Goal: Task Accomplishment & Management: Use online tool/utility

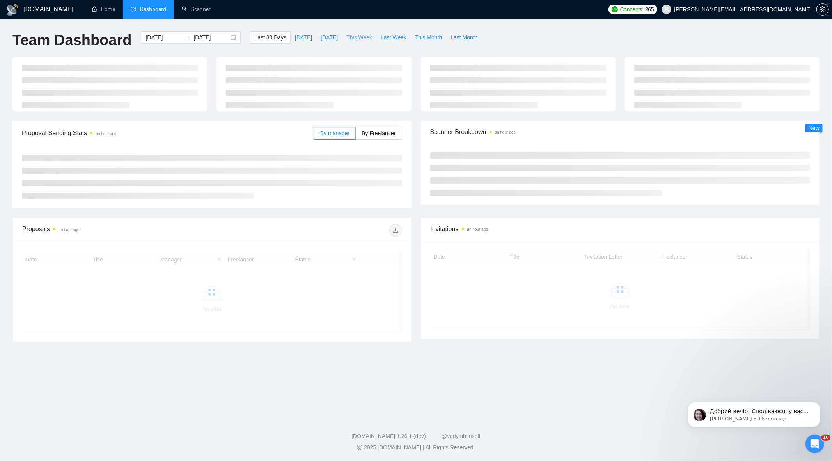
click at [362, 37] on span "This Week" at bounding box center [359, 37] width 26 height 9
type input "[DATE]"
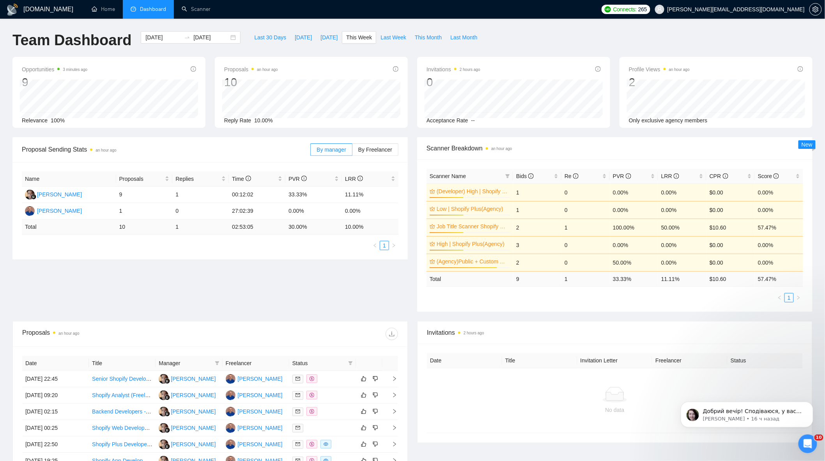
drag, startPoint x: 204, startPoint y: 17, endPoint x: 204, endPoint y: 25, distance: 8.6
click at [204, 12] on link "Scanner" at bounding box center [196, 9] width 29 height 7
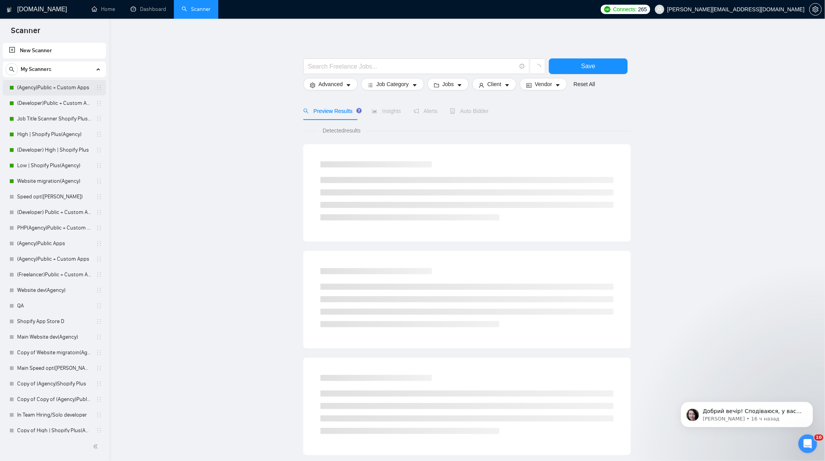
click at [37, 90] on link "(Agency)Public + Custom Apps" at bounding box center [54, 88] width 74 height 16
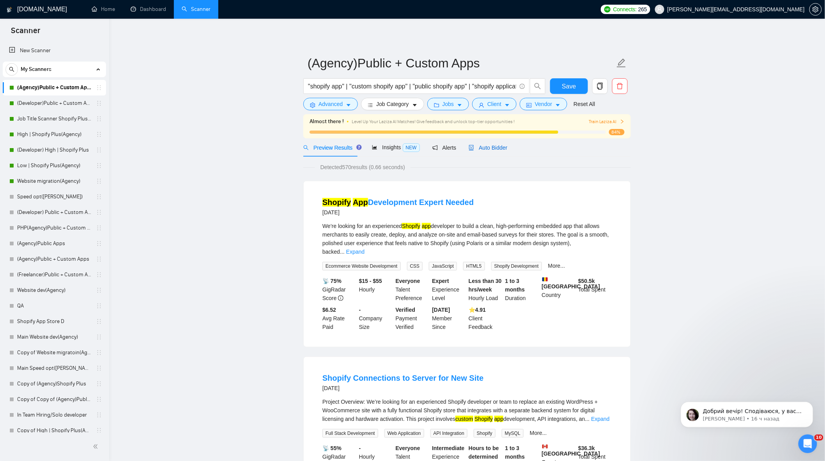
click at [485, 146] on span "Auto Bidder" at bounding box center [488, 148] width 39 height 6
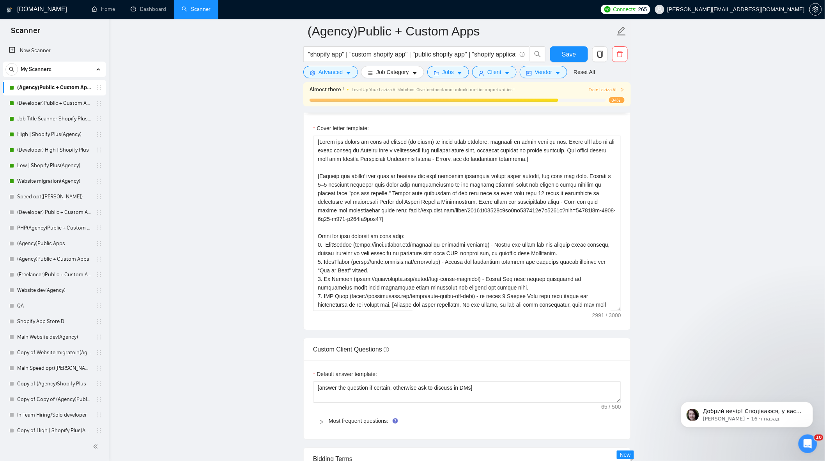
scroll to position [780, 0]
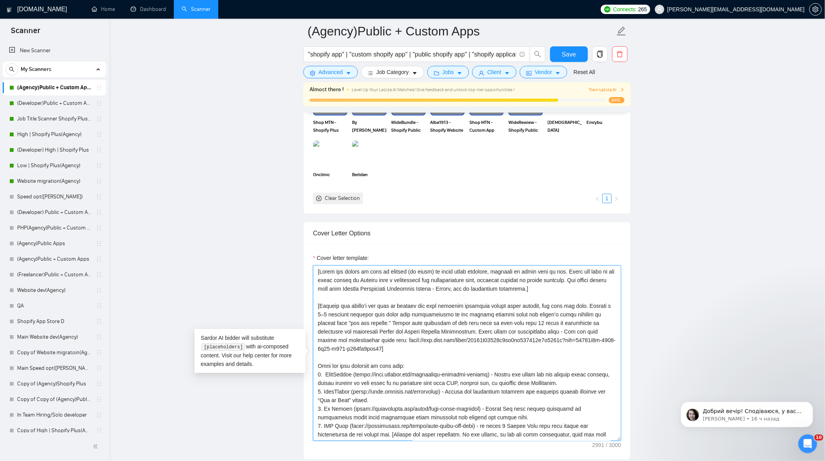
click at [403, 357] on textarea "Cover letter template:" at bounding box center [467, 354] width 308 height 176
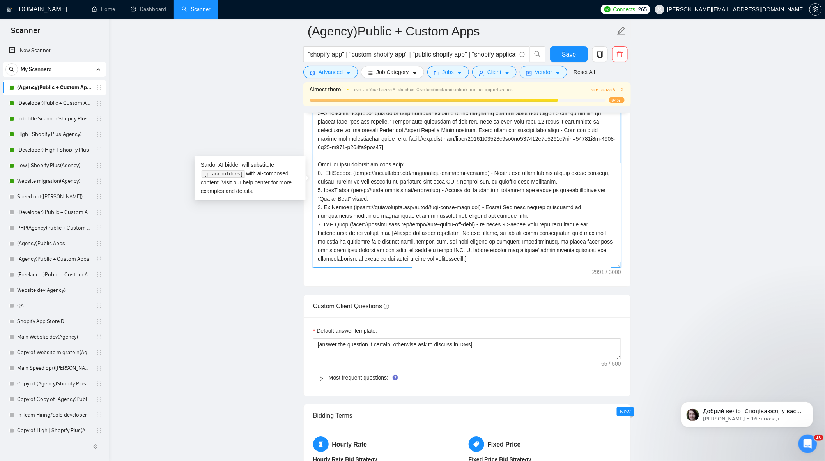
scroll to position [43, 0]
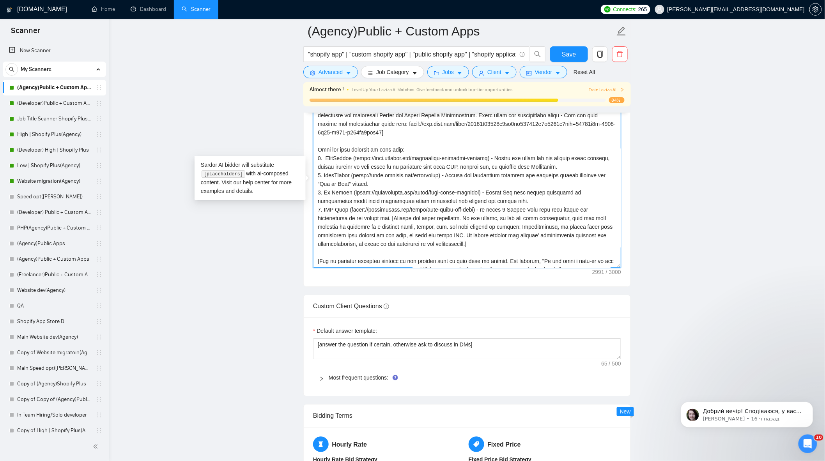
click at [527, 197] on textarea "Cover letter template:" at bounding box center [467, 180] width 308 height 176
drag, startPoint x: 545, startPoint y: 122, endPoint x: 381, endPoint y: 138, distance: 165.4
click at [381, 138] on textarea "Cover letter template:" at bounding box center [467, 180] width 308 height 176
drag, startPoint x: 316, startPoint y: 152, endPoint x: 389, endPoint y: 223, distance: 101.5
click at [389, 223] on textarea "Cover letter template:" at bounding box center [467, 180] width 308 height 176
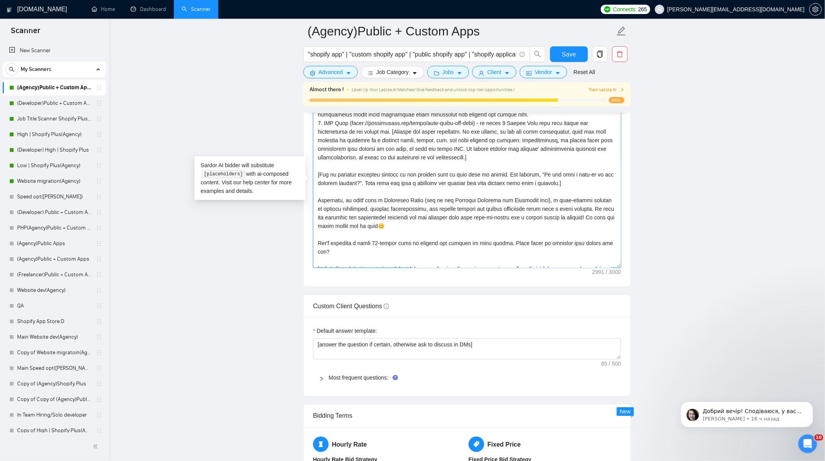
scroll to position [146, 0]
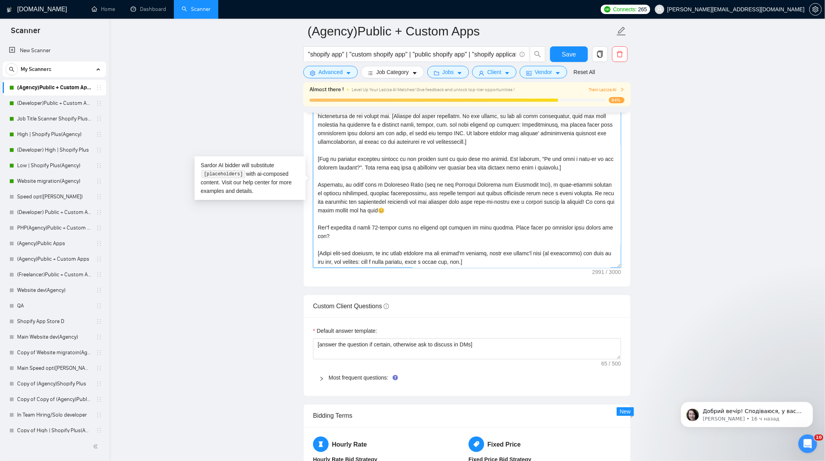
click at [441, 185] on textarea "Cover letter template:" at bounding box center [467, 180] width 308 height 176
drag, startPoint x: 316, startPoint y: 186, endPoint x: 421, endPoint y: 240, distance: 116.9
click at [422, 242] on textarea "Cover letter template:" at bounding box center [467, 180] width 308 height 176
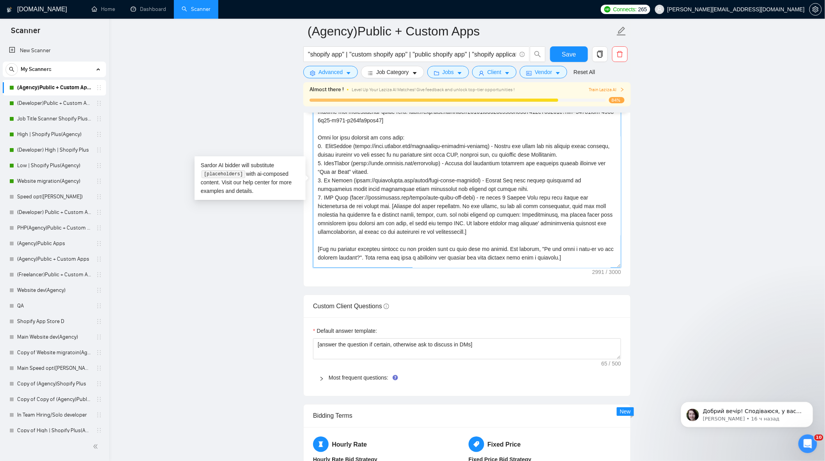
scroll to position [0, 0]
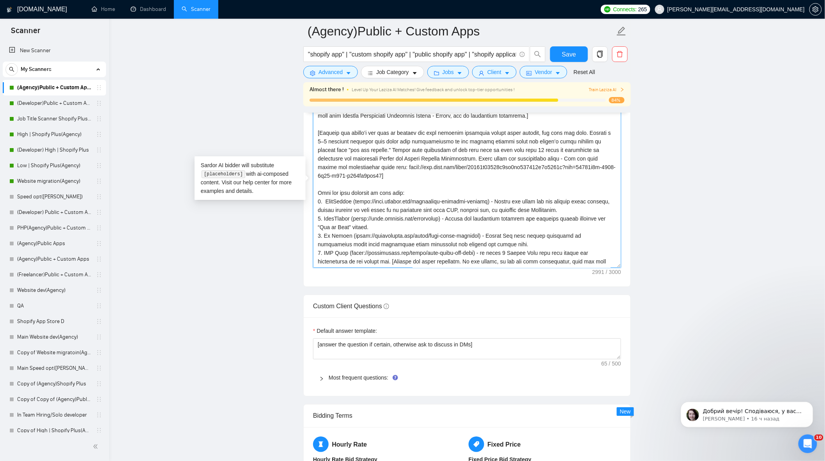
click at [470, 212] on textarea "Cover letter template:" at bounding box center [467, 180] width 308 height 176
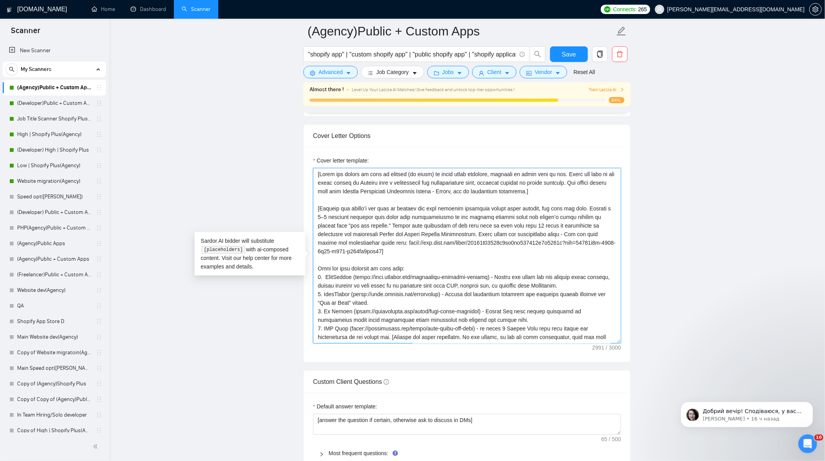
scroll to position [910, 0]
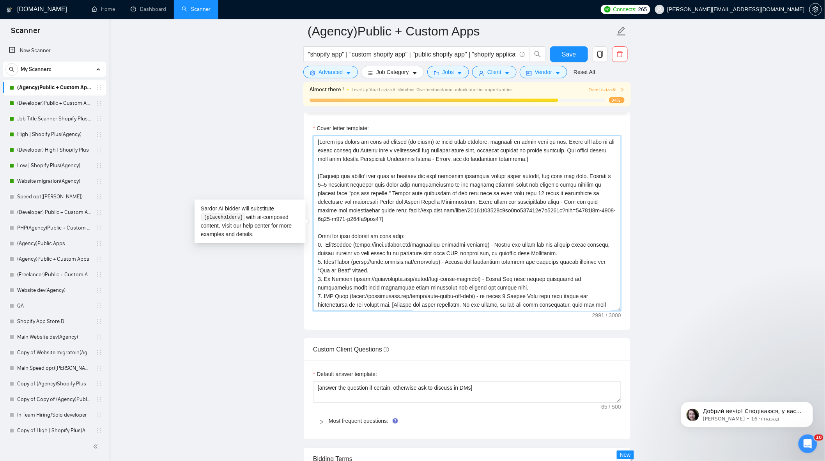
click at [445, 207] on textarea "Cover letter template:" at bounding box center [467, 224] width 308 height 176
drag, startPoint x: 320, startPoint y: 180, endPoint x: 453, endPoint y: 203, distance: 135.3
click at [453, 203] on textarea "Cover letter template:" at bounding box center [467, 224] width 308 height 176
click at [56, 119] on link "Job Title Scanner Shopify Plus(Agency)" at bounding box center [54, 119] width 74 height 16
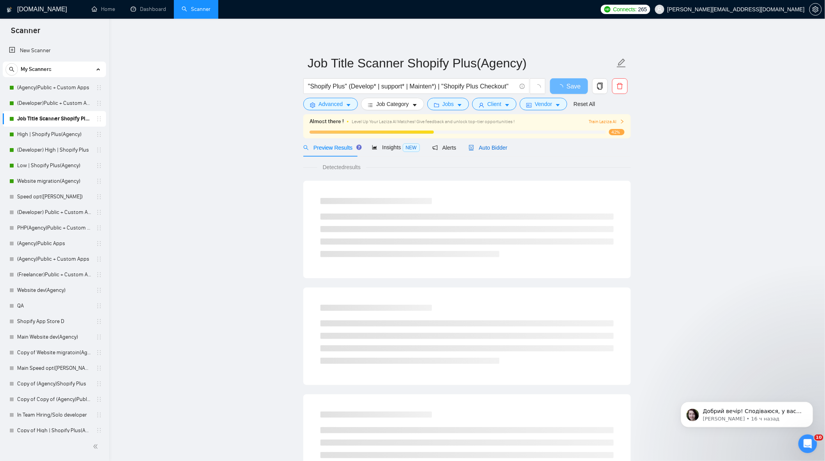
click at [490, 149] on span "Auto Bidder" at bounding box center [488, 148] width 39 height 6
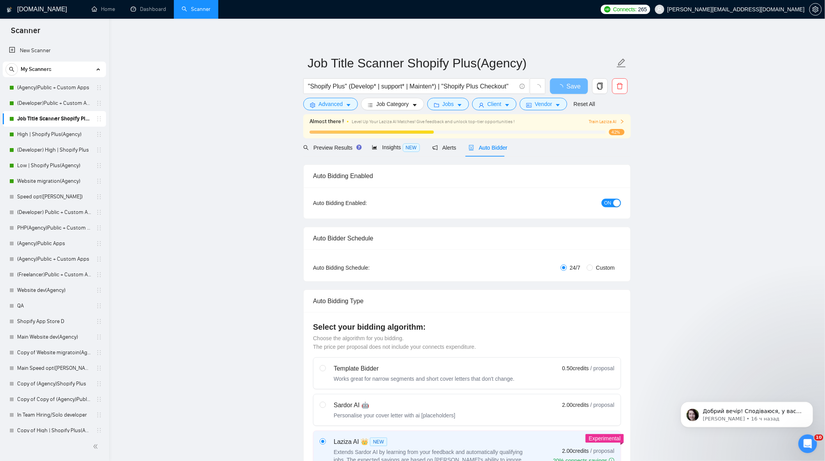
checkbox input "true"
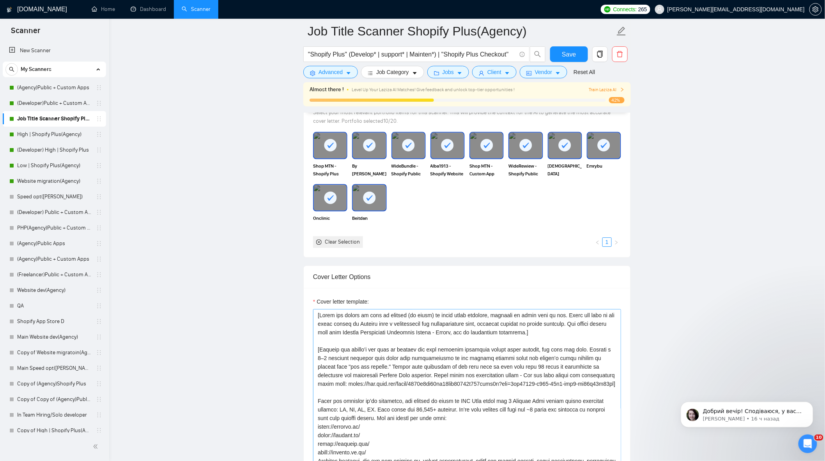
scroll to position [823, 0]
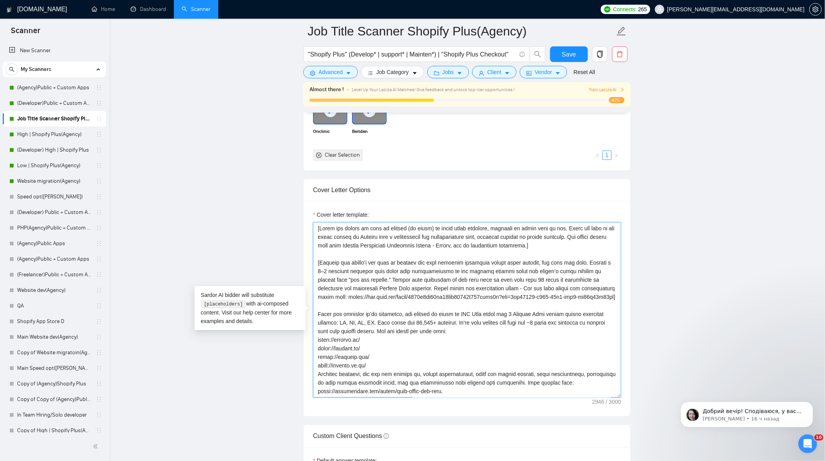
drag, startPoint x: 502, startPoint y: 291, endPoint x: 609, endPoint y: 299, distance: 107.2
click at [609, 299] on textarea "Cover letter template:" at bounding box center [467, 310] width 308 height 176
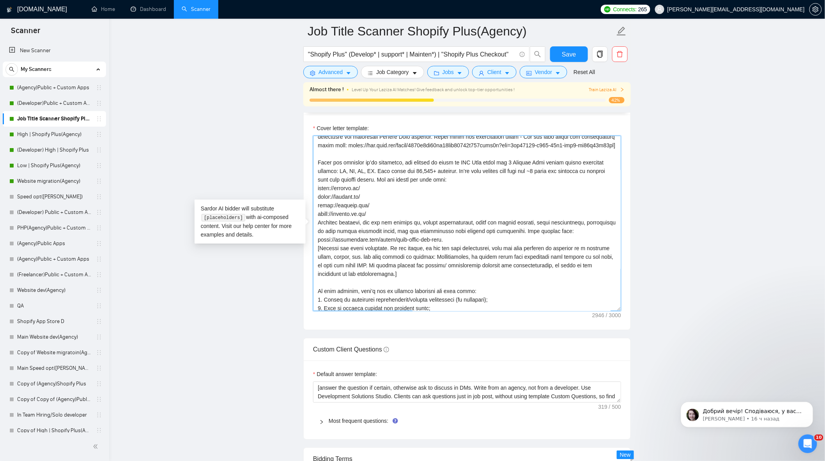
scroll to position [87, 0]
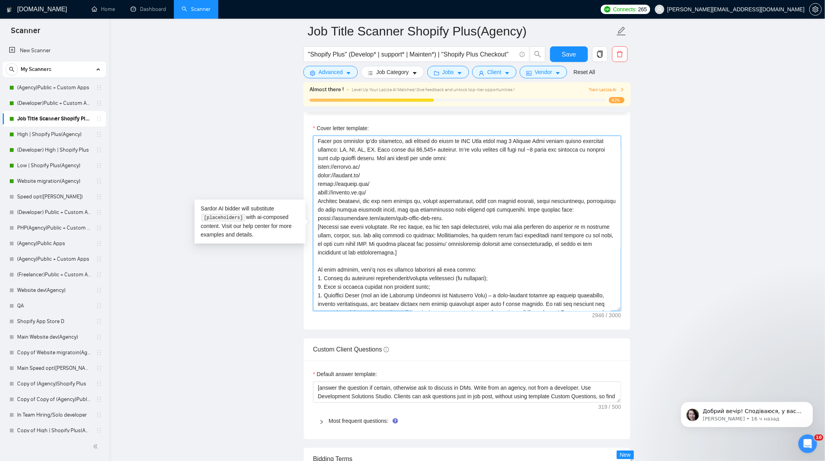
drag, startPoint x: 318, startPoint y: 147, endPoint x: 473, endPoint y: 220, distance: 171.9
click at [473, 220] on textarea "Cover letter template:" at bounding box center [467, 224] width 308 height 176
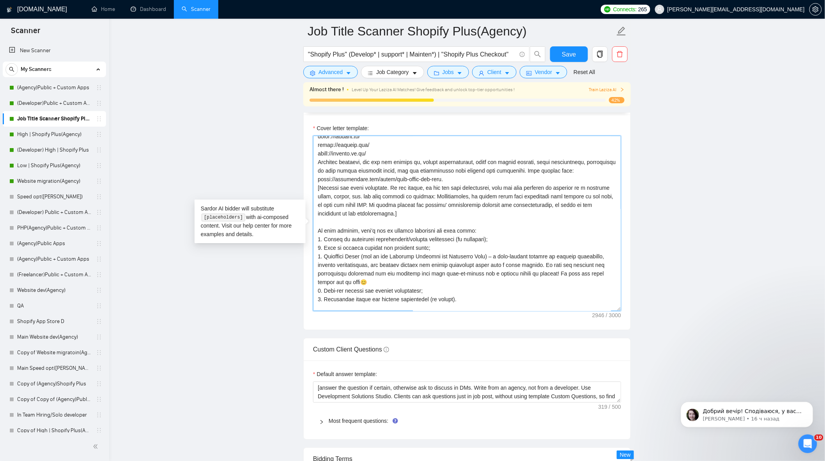
scroll to position [163, 0]
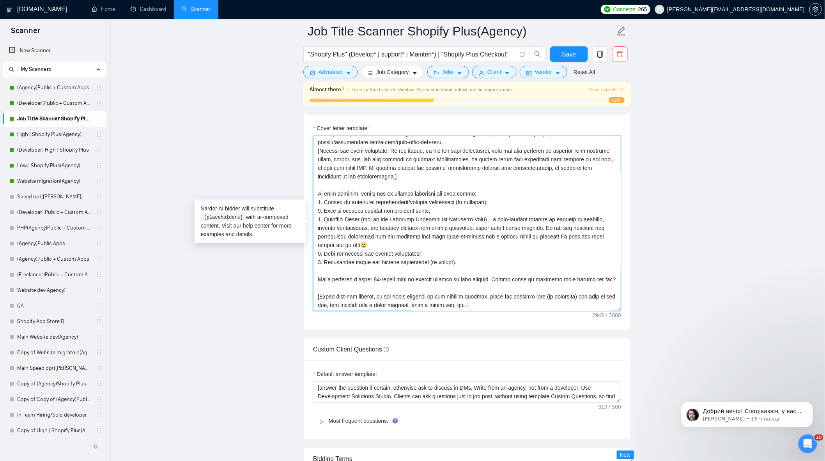
drag, startPoint x: 327, startPoint y: 198, endPoint x: 609, endPoint y: 286, distance: 295.0
click at [609, 286] on textarea "Cover letter template:" at bounding box center [467, 224] width 308 height 176
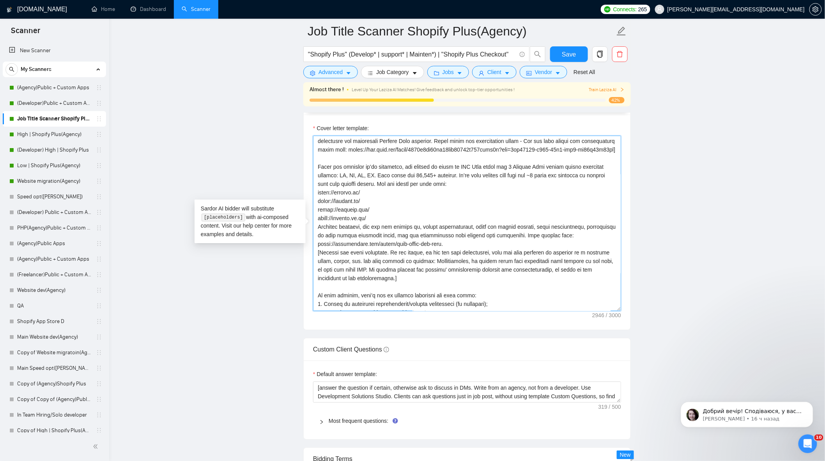
scroll to position [76, 0]
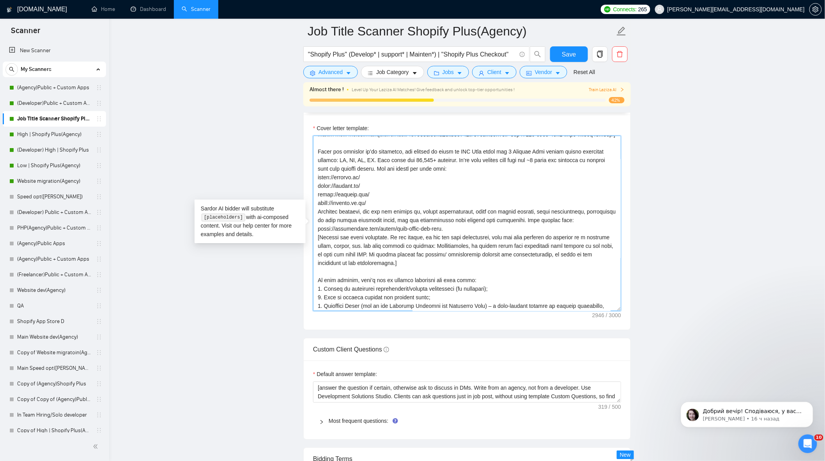
drag, startPoint x: 318, startPoint y: 156, endPoint x: 467, endPoint y: 231, distance: 166.6
click at [467, 231] on textarea "Cover letter template:" at bounding box center [467, 224] width 308 height 176
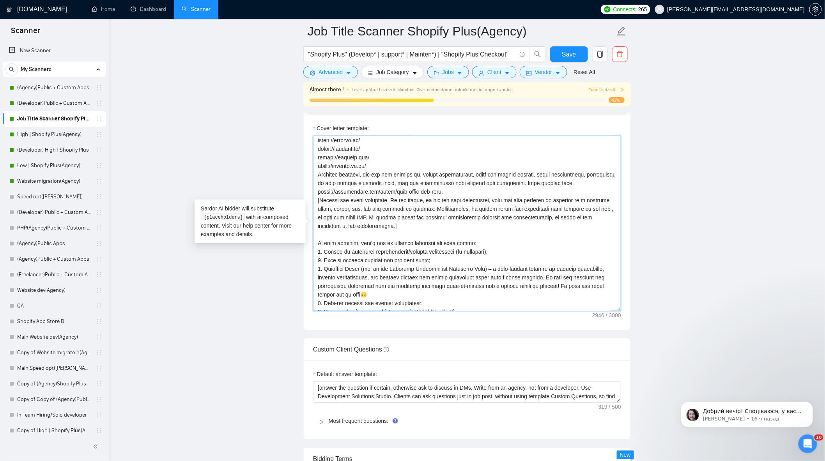
scroll to position [163, 0]
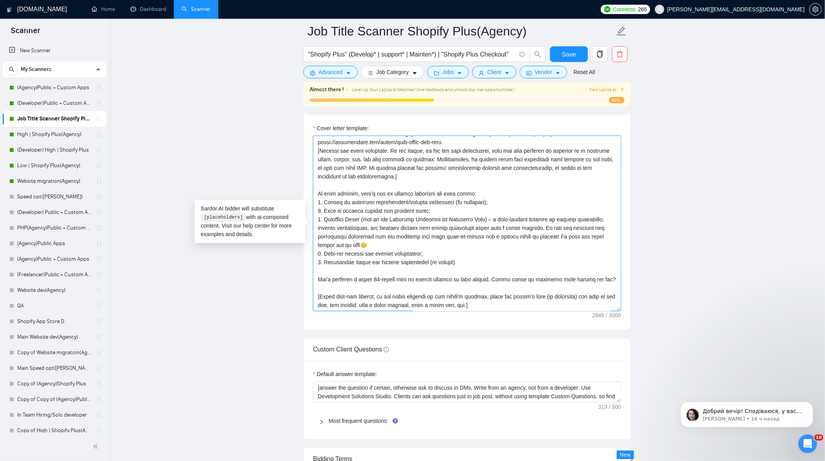
drag, startPoint x: 318, startPoint y: 197, endPoint x: 605, endPoint y: 286, distance: 300.7
click at [605, 286] on textarea "Cover letter template:" at bounding box center [467, 224] width 308 height 176
